Goal: Transaction & Acquisition: Purchase product/service

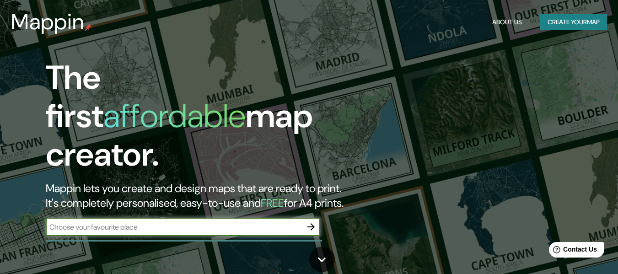
click at [157, 222] on input "text" at bounding box center [174, 227] width 256 height 11
type input "[GEOGRAPHIC_DATA]"
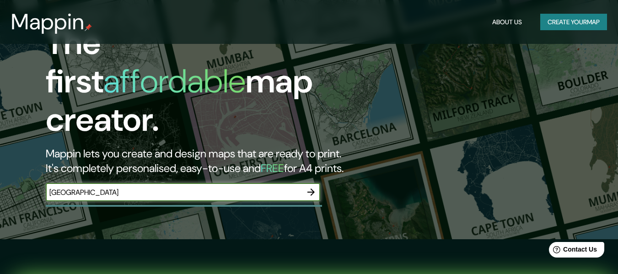
scroll to position [92, 0]
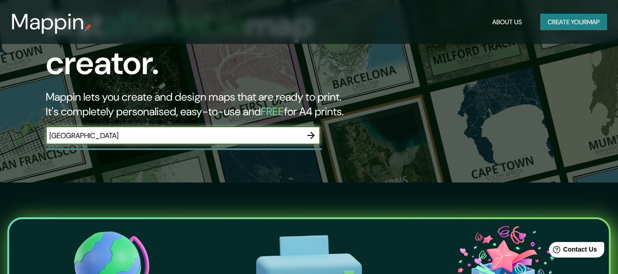
click at [314, 132] on icon "button" at bounding box center [311, 135] width 7 height 7
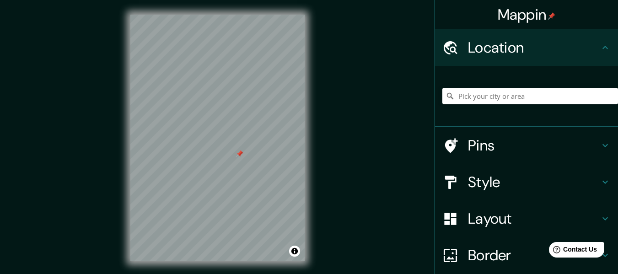
drag, startPoint x: 245, startPoint y: 159, endPoint x: 240, endPoint y: 156, distance: 5.6
click at [240, 156] on div at bounding box center [239, 153] width 7 height 7
click at [479, 180] on h4 "Style" at bounding box center [534, 182] width 132 height 18
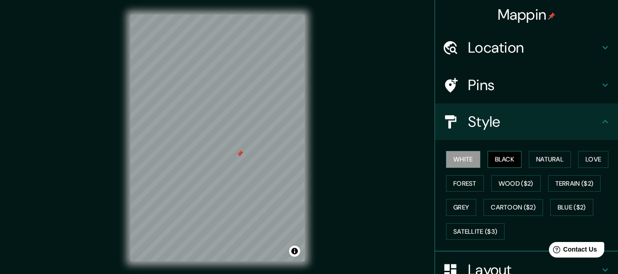
click at [507, 156] on button "Black" at bounding box center [505, 159] width 34 height 17
click at [537, 159] on button "Natural" at bounding box center [550, 159] width 42 height 17
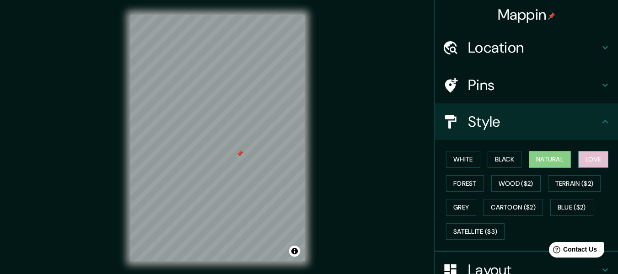
click at [601, 156] on button "Love" at bounding box center [594, 159] width 30 height 17
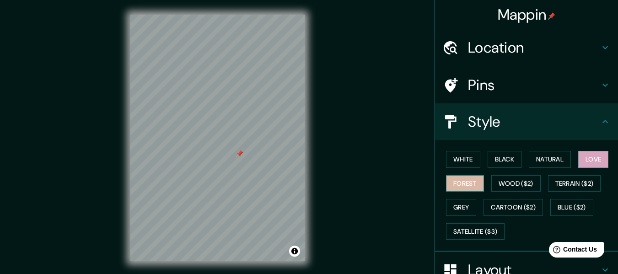
click at [463, 182] on button "Forest" at bounding box center [465, 183] width 38 height 17
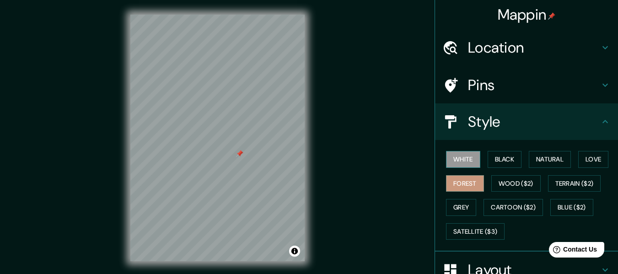
click at [460, 152] on button "White" at bounding box center [463, 159] width 34 height 17
click at [455, 211] on button "Grey" at bounding box center [461, 207] width 30 height 17
click at [463, 179] on button "Forest" at bounding box center [465, 183] width 38 height 17
click at [466, 166] on button "White" at bounding box center [463, 159] width 34 height 17
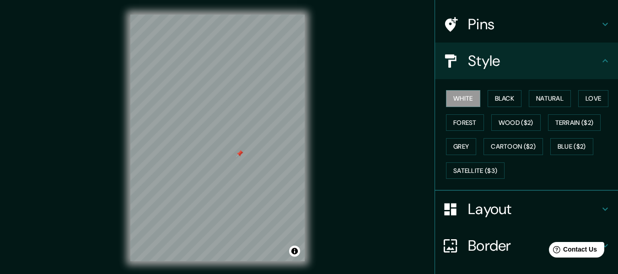
scroll to position [127, 0]
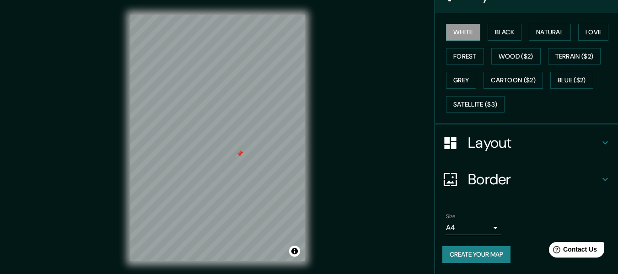
click at [488, 148] on h4 "Layout" at bounding box center [534, 143] width 132 height 18
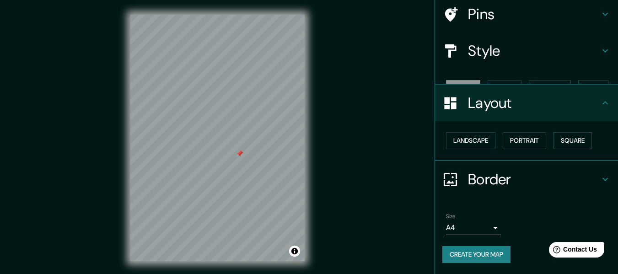
scroll to position [55, 0]
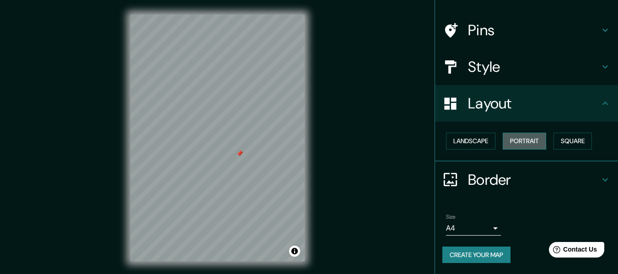
click at [526, 140] on button "Portrait" at bounding box center [524, 141] width 43 height 17
click at [461, 179] on div at bounding box center [456, 180] width 26 height 16
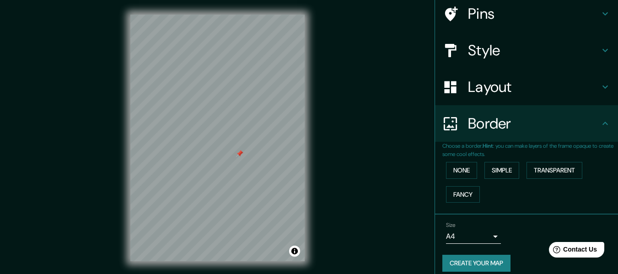
scroll to position [80, 0]
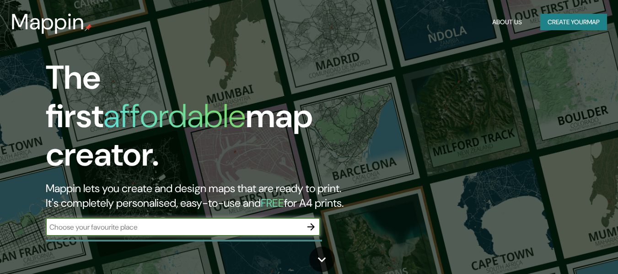
click at [308, 222] on icon "button" at bounding box center [311, 227] width 11 height 11
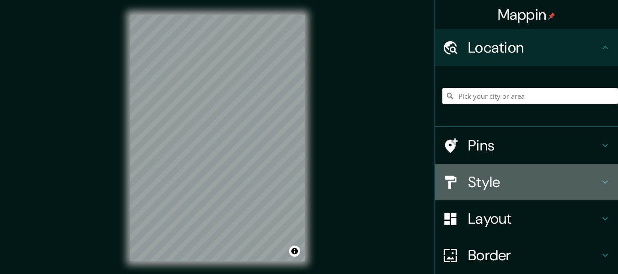
click at [483, 180] on h4 "Style" at bounding box center [534, 182] width 132 height 18
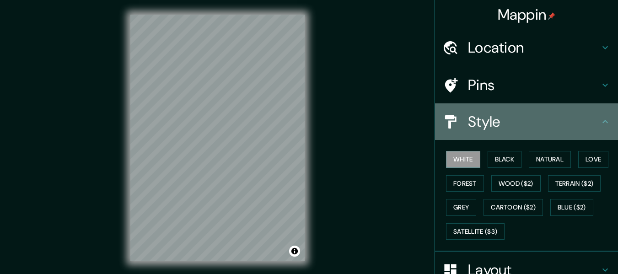
click at [502, 127] on h4 "Style" at bounding box center [534, 122] width 132 height 18
